Goal: Find specific page/section: Find specific page/section

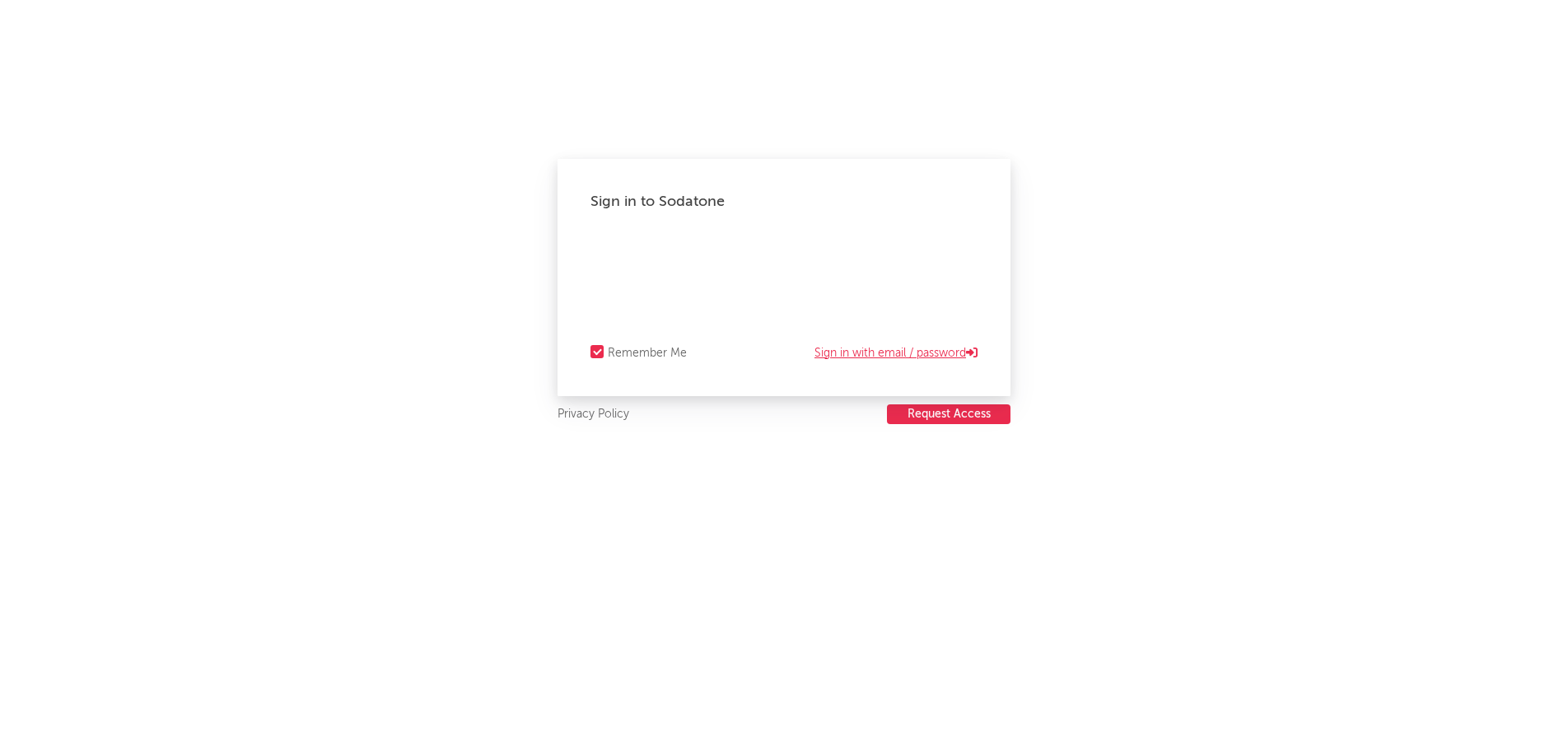
click at [860, 356] on link "Sign in with email / password" at bounding box center [895, 353] width 163 height 20
click at [932, 356] on link "Sign in with Okta" at bounding box center [928, 353] width 101 height 20
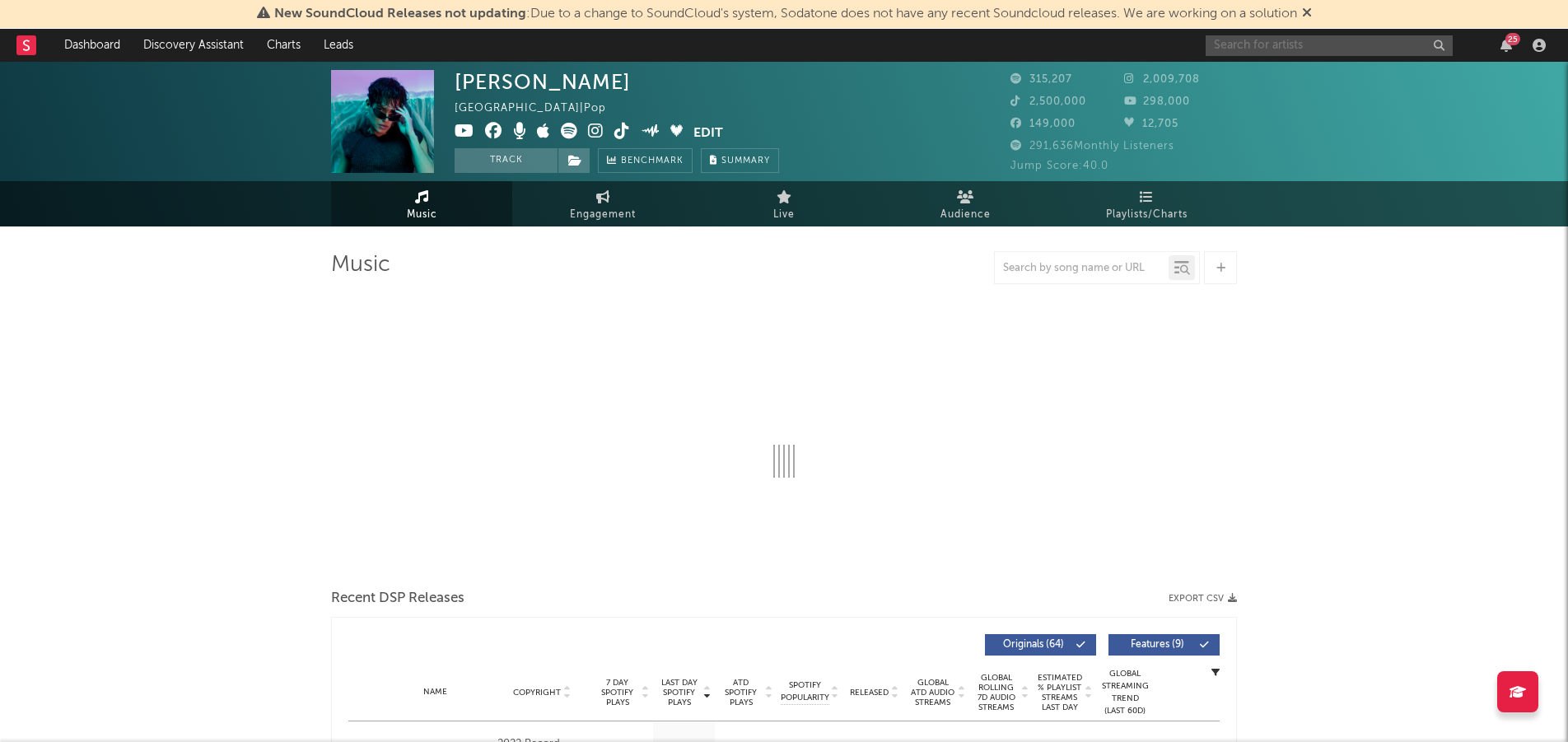
click at [1295, 40] on input "text" at bounding box center [1329, 45] width 247 height 20
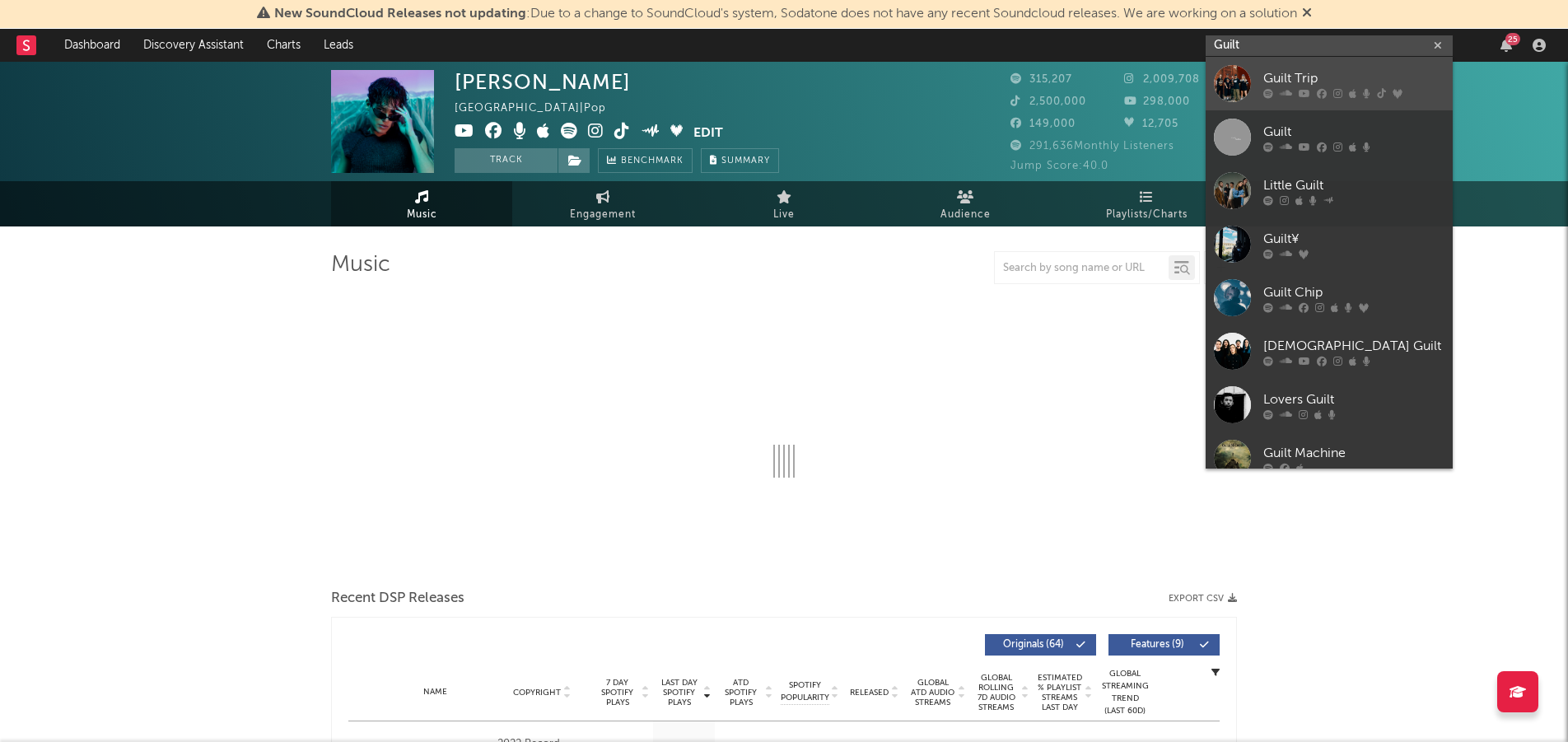
type input "Guilt"
click at [1274, 77] on div "Guilt Trip" at bounding box center [1354, 78] width 181 height 20
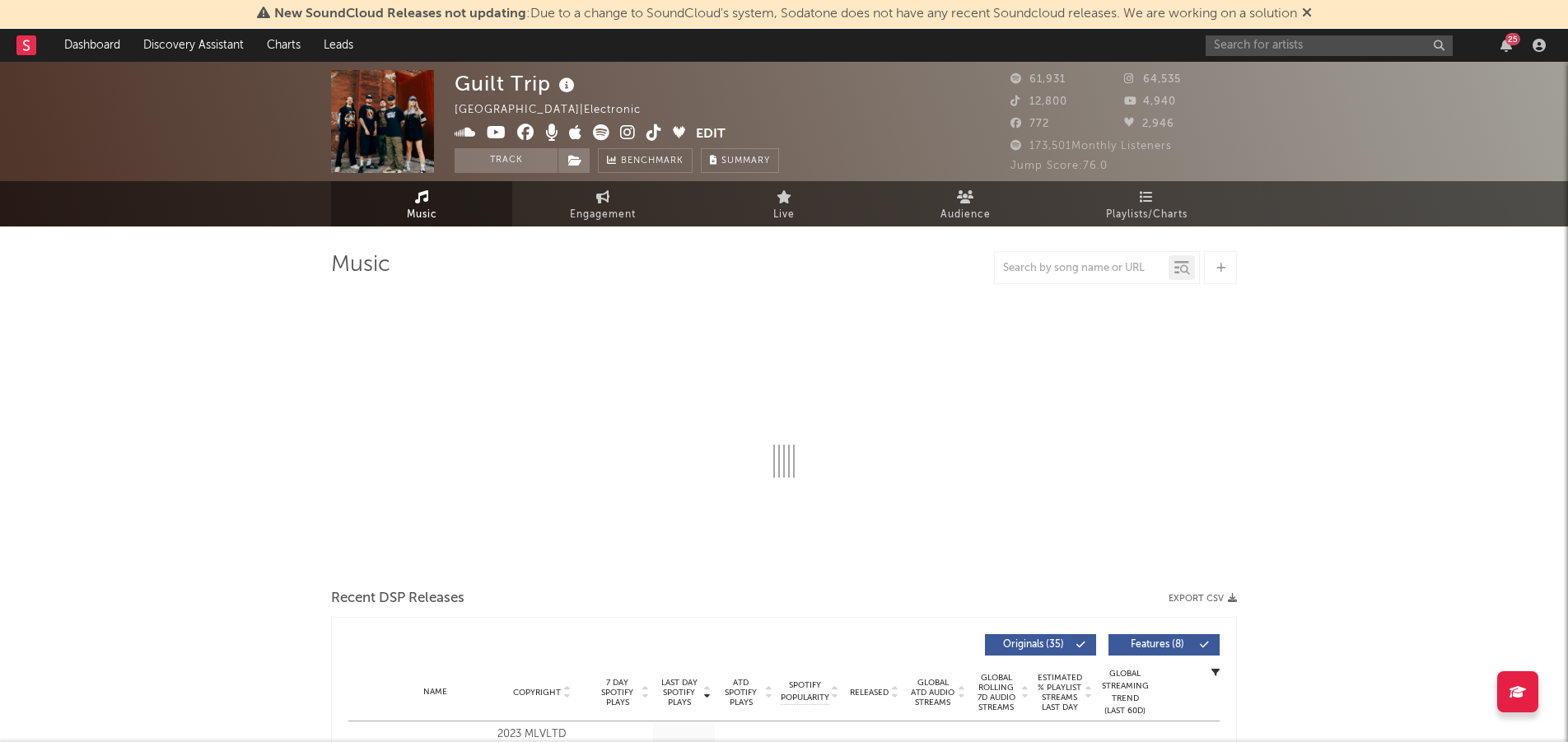
select select "6m"
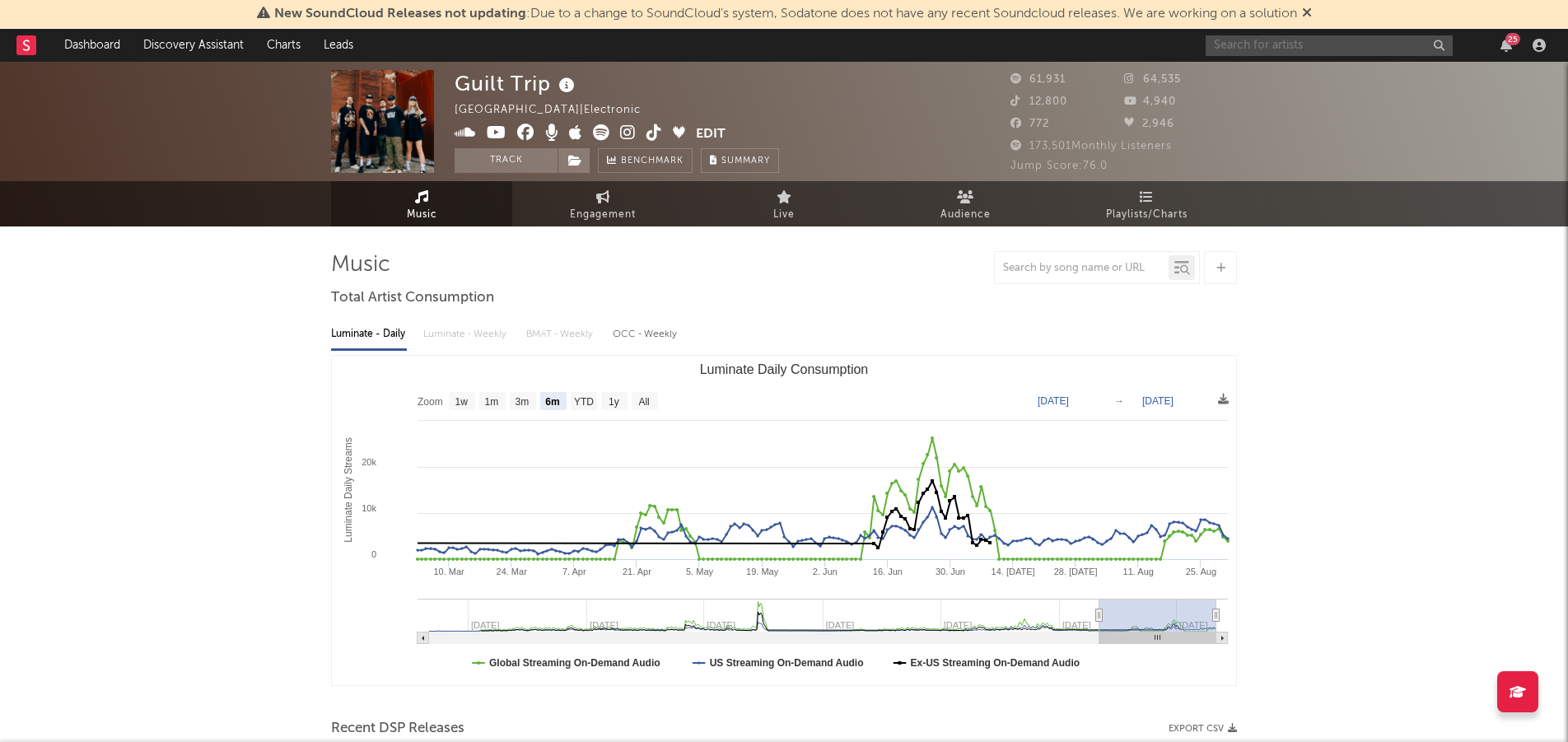
click at [1271, 50] on input "text" at bounding box center [1329, 45] width 247 height 20
type input "calin russo"
click at [1267, 71] on div "Cailin Russo" at bounding box center [1354, 78] width 181 height 20
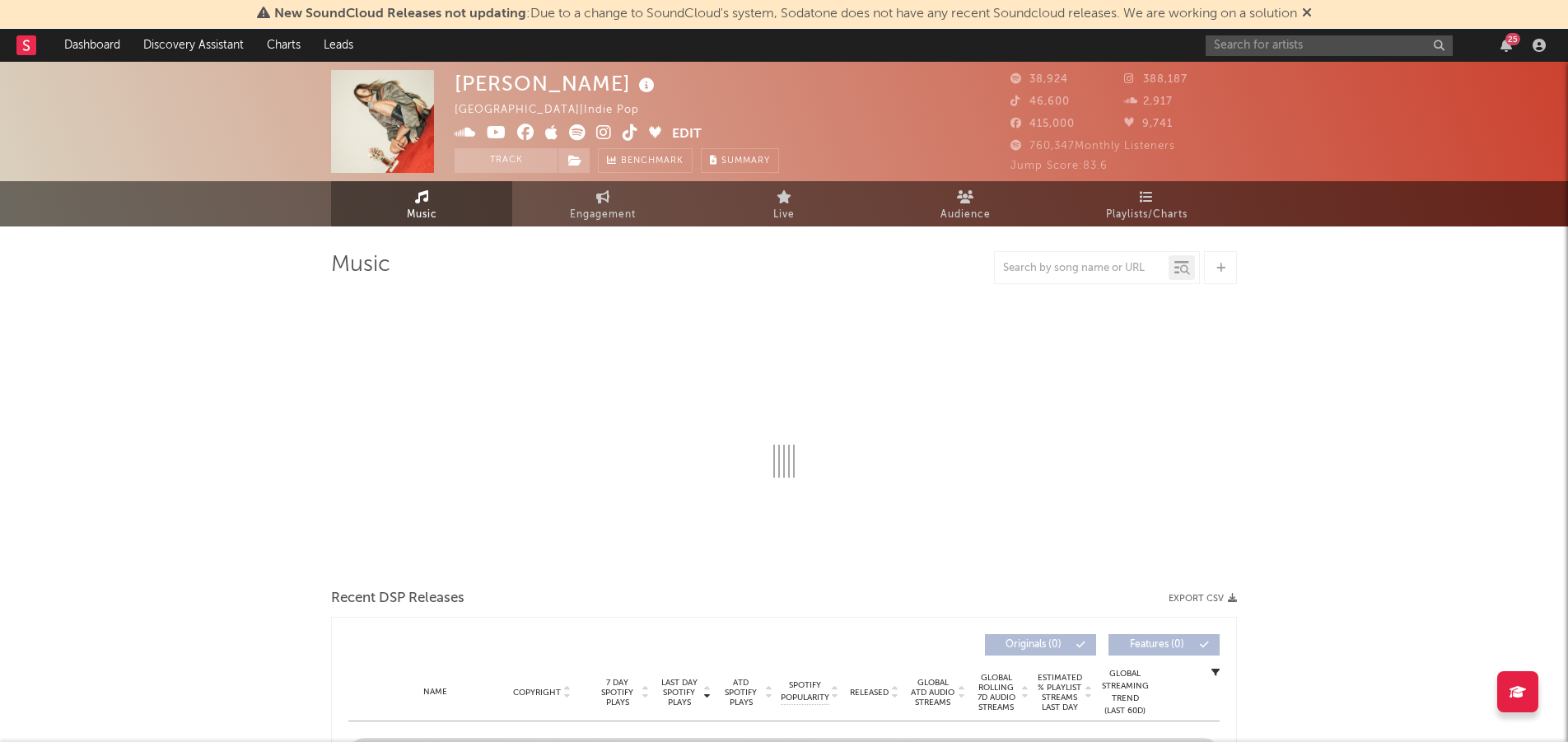
select select "6m"
